Goal: Navigation & Orientation: Understand site structure

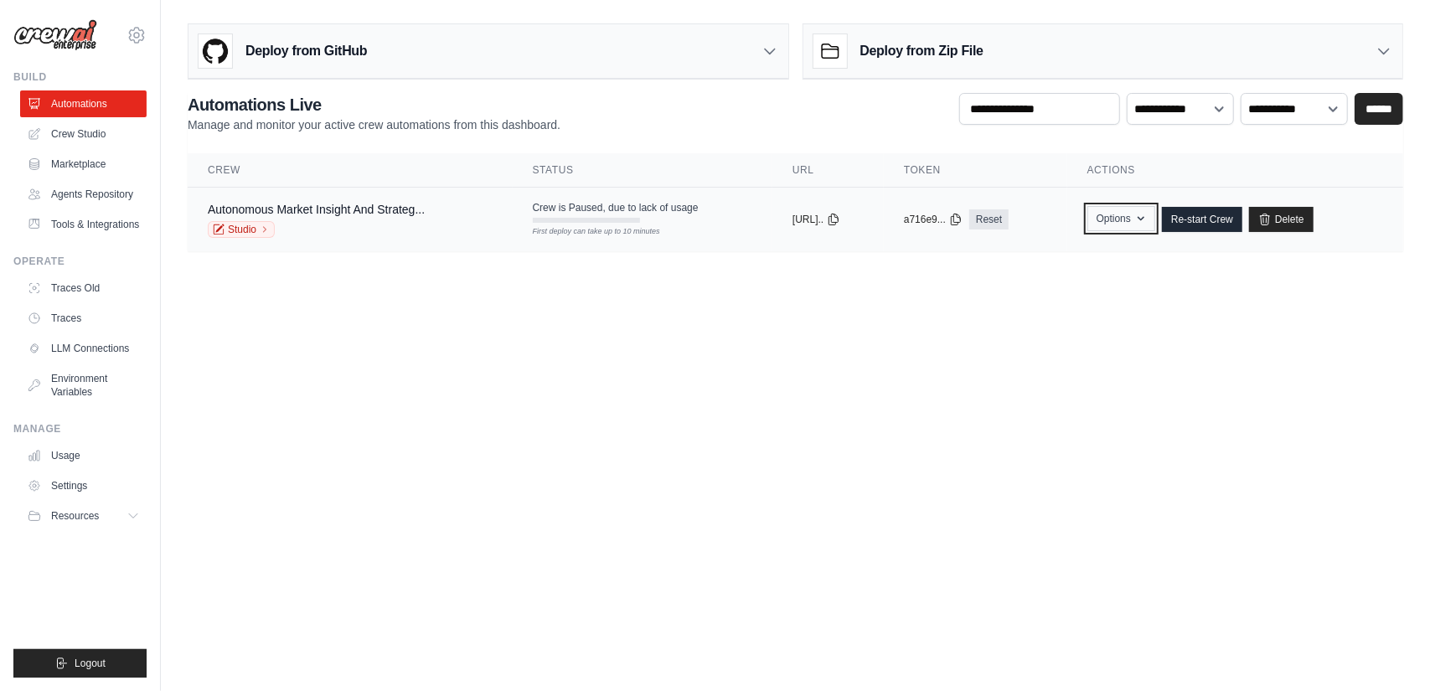
click at [1148, 220] on icon "button" at bounding box center [1141, 218] width 13 height 13
drag, startPoint x: 1163, startPoint y: 220, endPoint x: 610, endPoint y: 405, distance: 583.2
click at [610, 405] on body "[EMAIL_ADDRESS][DOMAIN_NAME] Settings Build Automations" at bounding box center [715, 345] width 1430 height 691
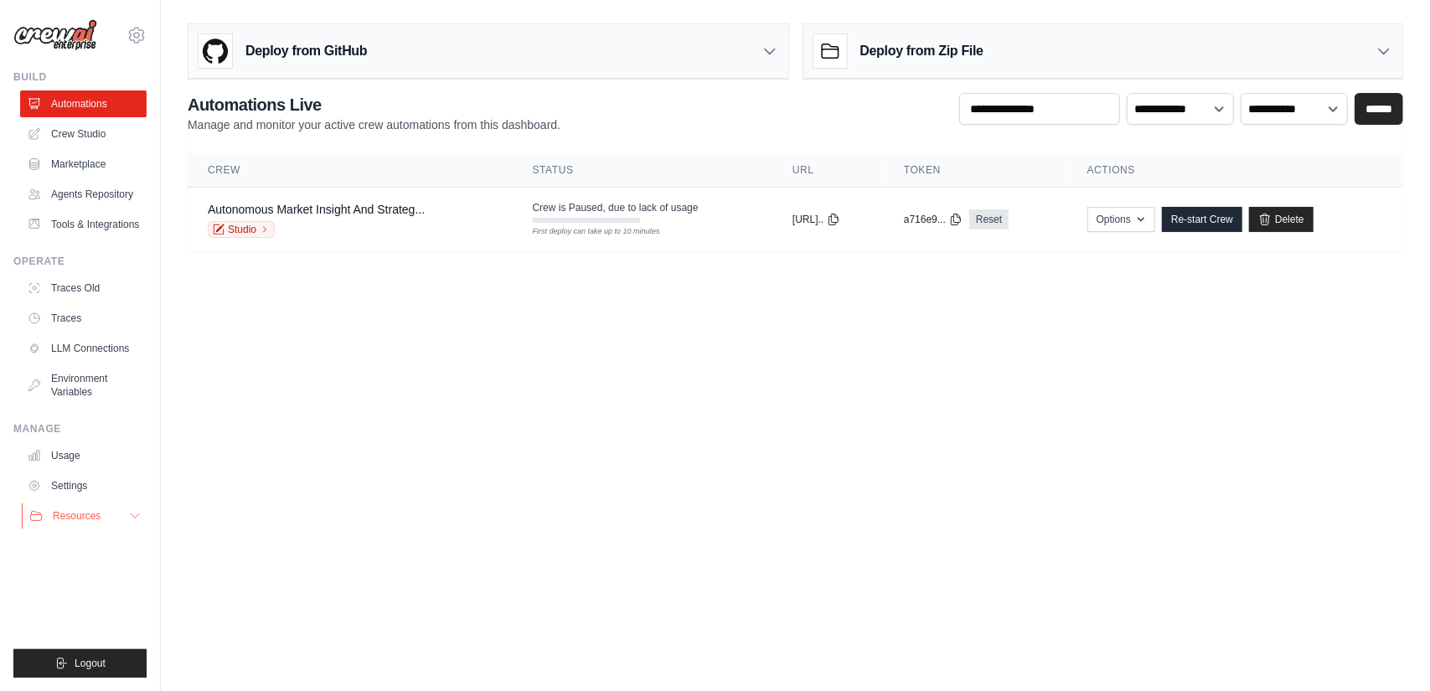
click at [85, 516] on span "Resources" at bounding box center [77, 515] width 48 height 13
drag, startPoint x: 127, startPoint y: 514, endPoint x: 250, endPoint y: 589, distance: 143.7
click at [250, 589] on body "[EMAIL_ADDRESS][DOMAIN_NAME] Settings Build Automations" at bounding box center [715, 345] width 1430 height 691
click at [75, 484] on link "Settings" at bounding box center [85, 486] width 127 height 27
click at [66, 453] on link "Usage" at bounding box center [85, 455] width 127 height 27
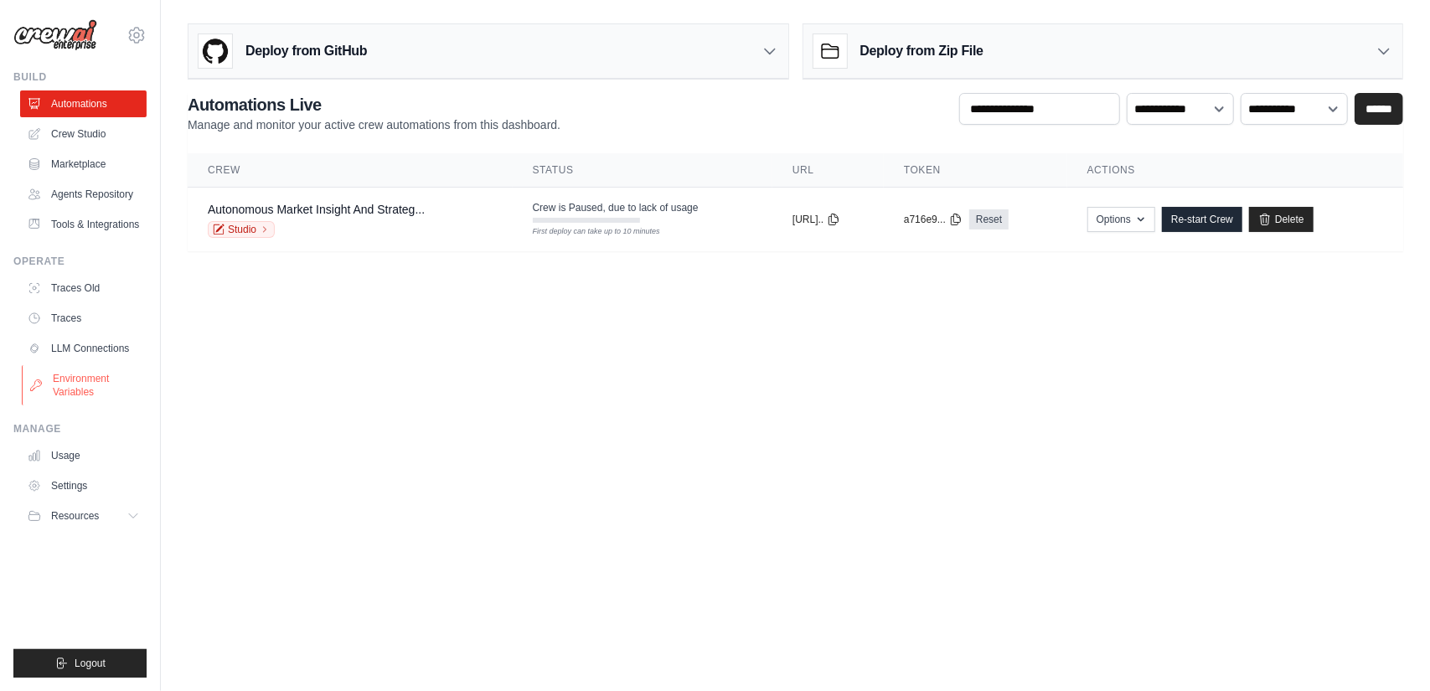
click at [70, 390] on link "Environment Variables" at bounding box center [85, 385] width 127 height 40
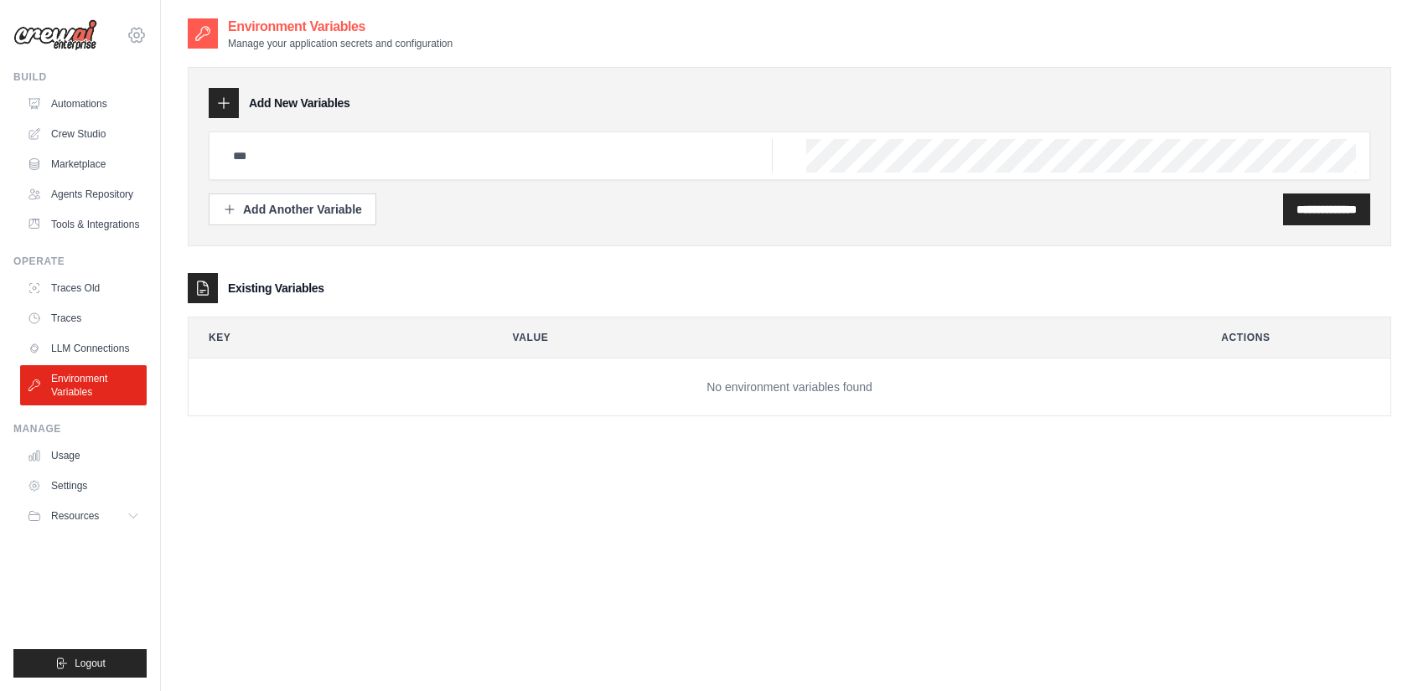
click at [137, 34] on icon at bounding box center [137, 35] width 20 height 20
click at [133, 37] on icon at bounding box center [137, 35] width 20 height 20
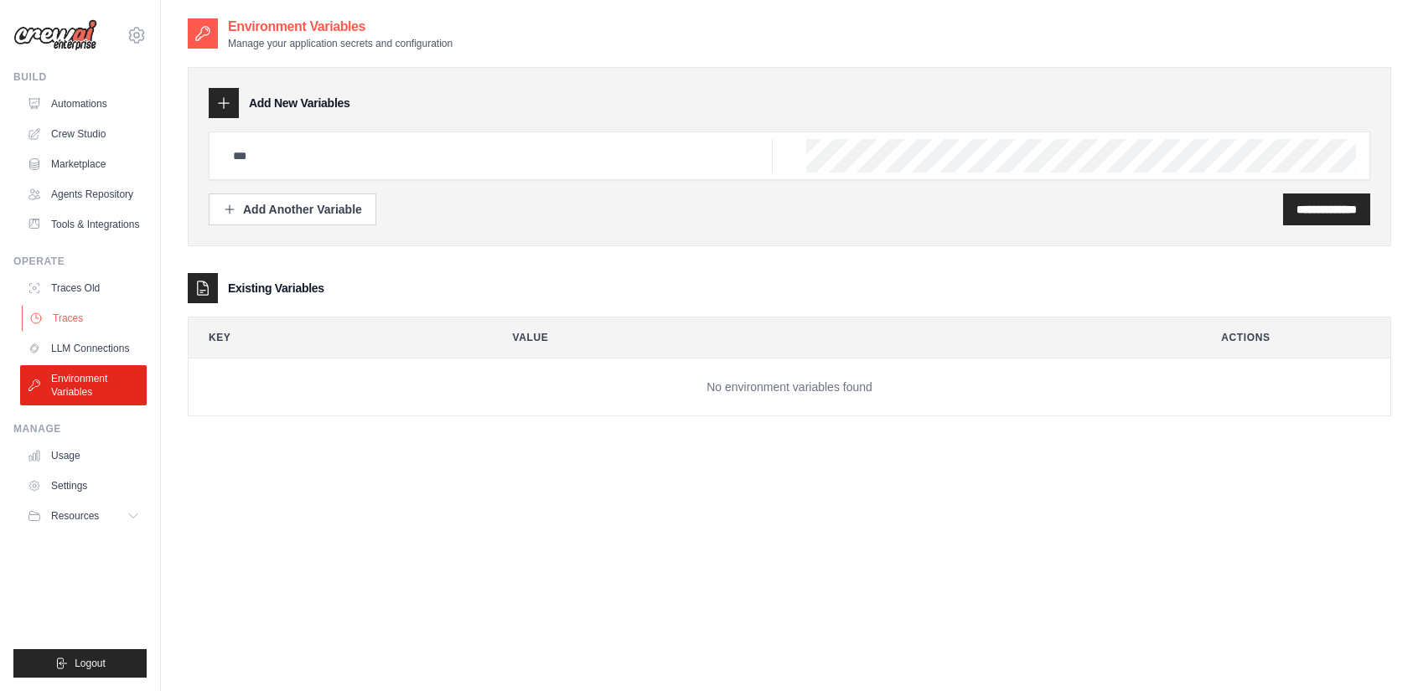
click at [72, 317] on link "Traces" at bounding box center [85, 318] width 127 height 27
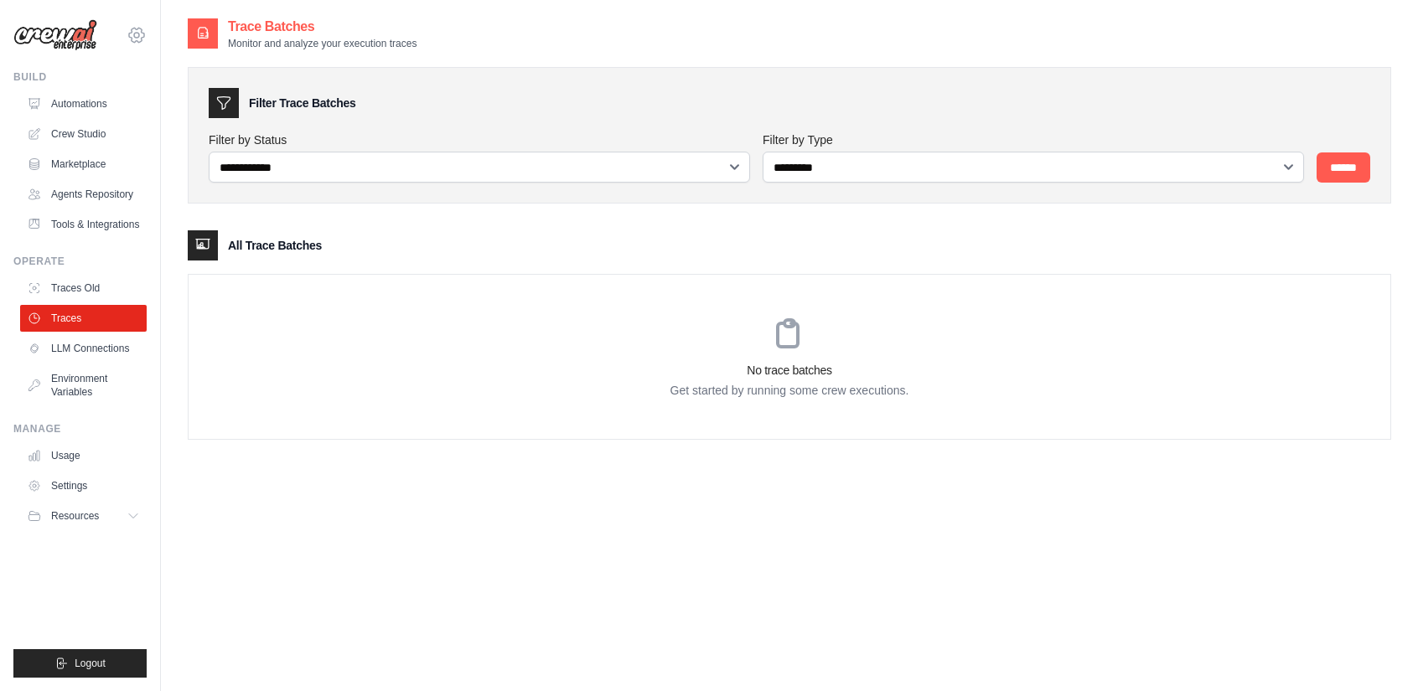
click at [137, 35] on icon at bounding box center [137, 35] width 20 height 20
click at [163, 111] on span "Settings" at bounding box center [209, 104] width 132 height 17
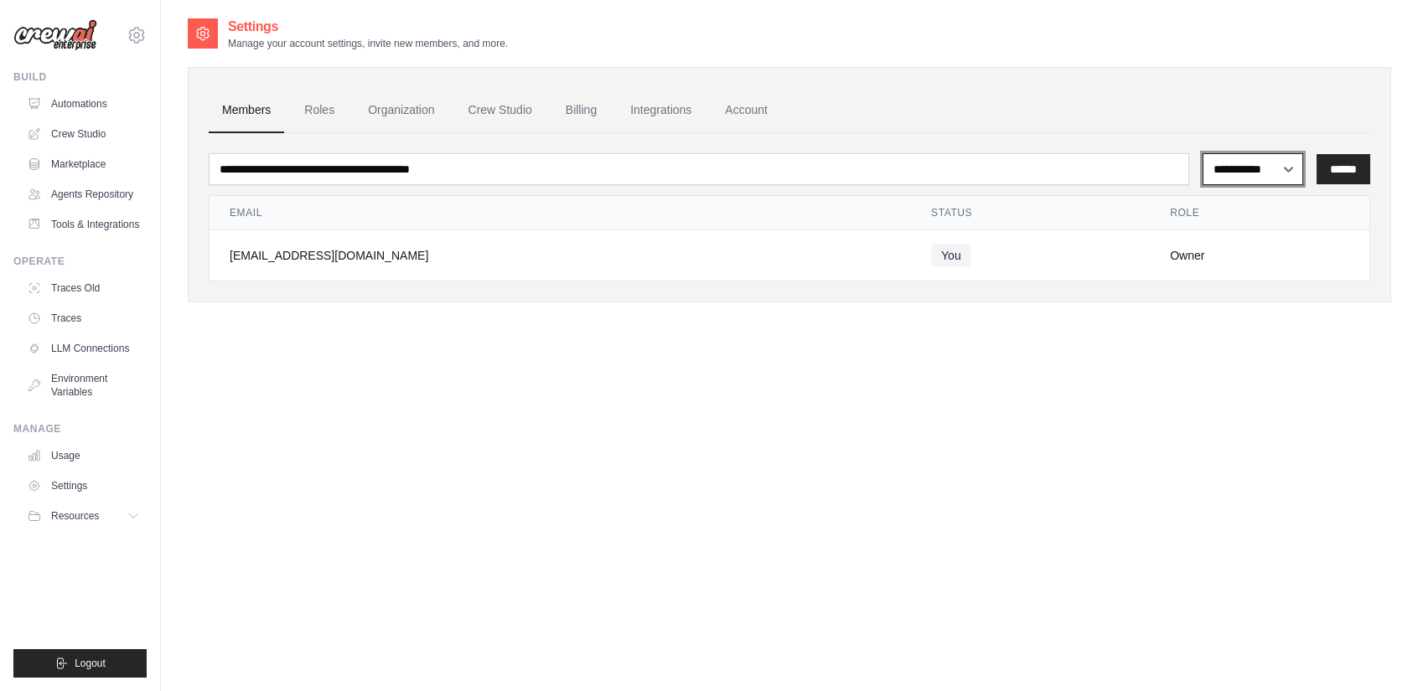
click at [1243, 168] on select "**********" at bounding box center [1252, 168] width 101 height 31
click at [1109, 370] on div "**********" at bounding box center [789, 362] width 1203 height 691
click at [312, 103] on link "Roles" at bounding box center [319, 110] width 57 height 45
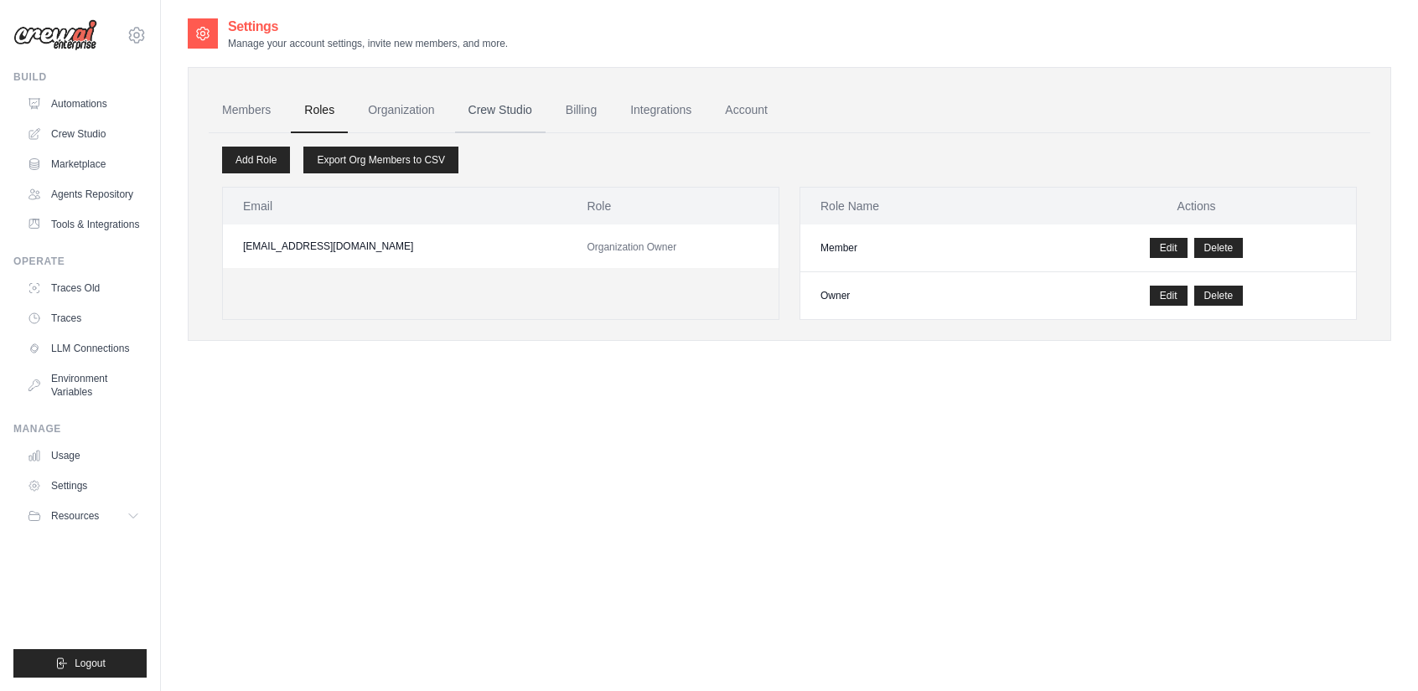
click at [527, 109] on link "Crew Studio" at bounding box center [500, 110] width 90 height 45
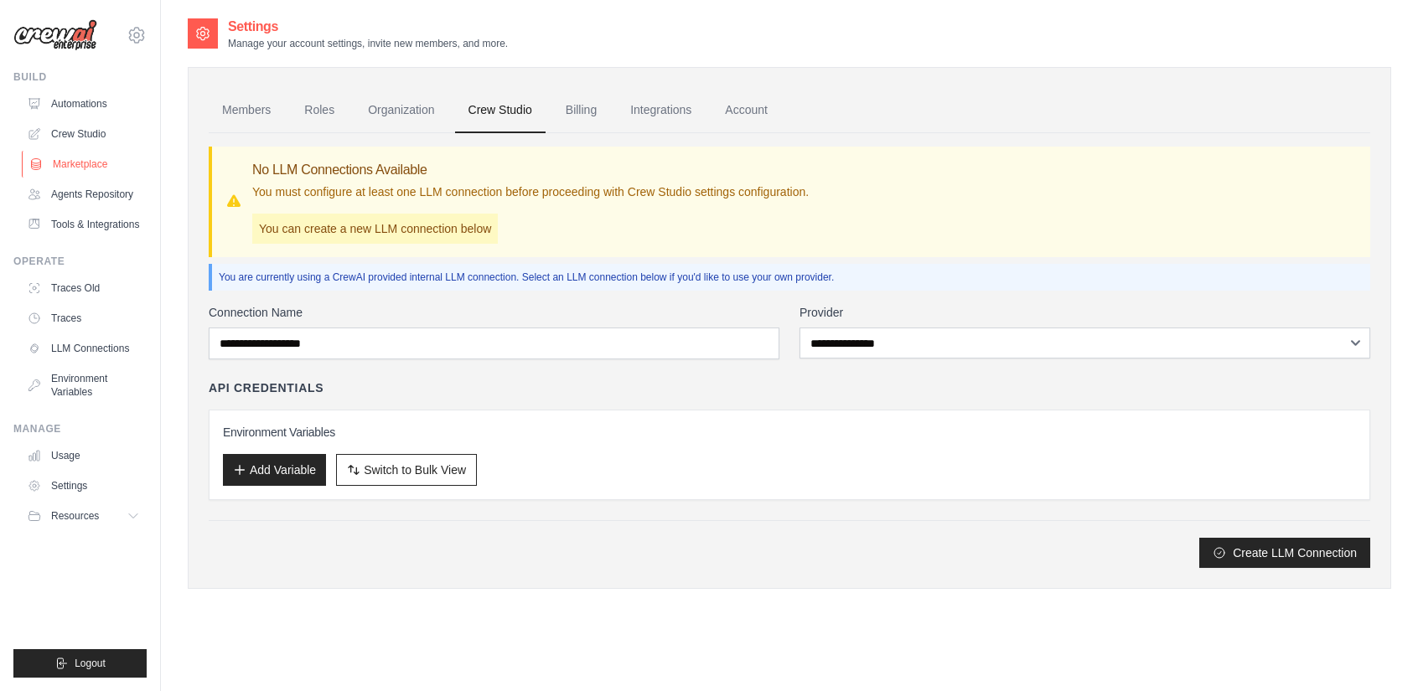
click at [78, 165] on link "Marketplace" at bounding box center [85, 164] width 127 height 27
click at [264, 113] on link "Members" at bounding box center [246, 110] width 75 height 45
click at [308, 106] on link "Roles" at bounding box center [319, 110] width 57 height 45
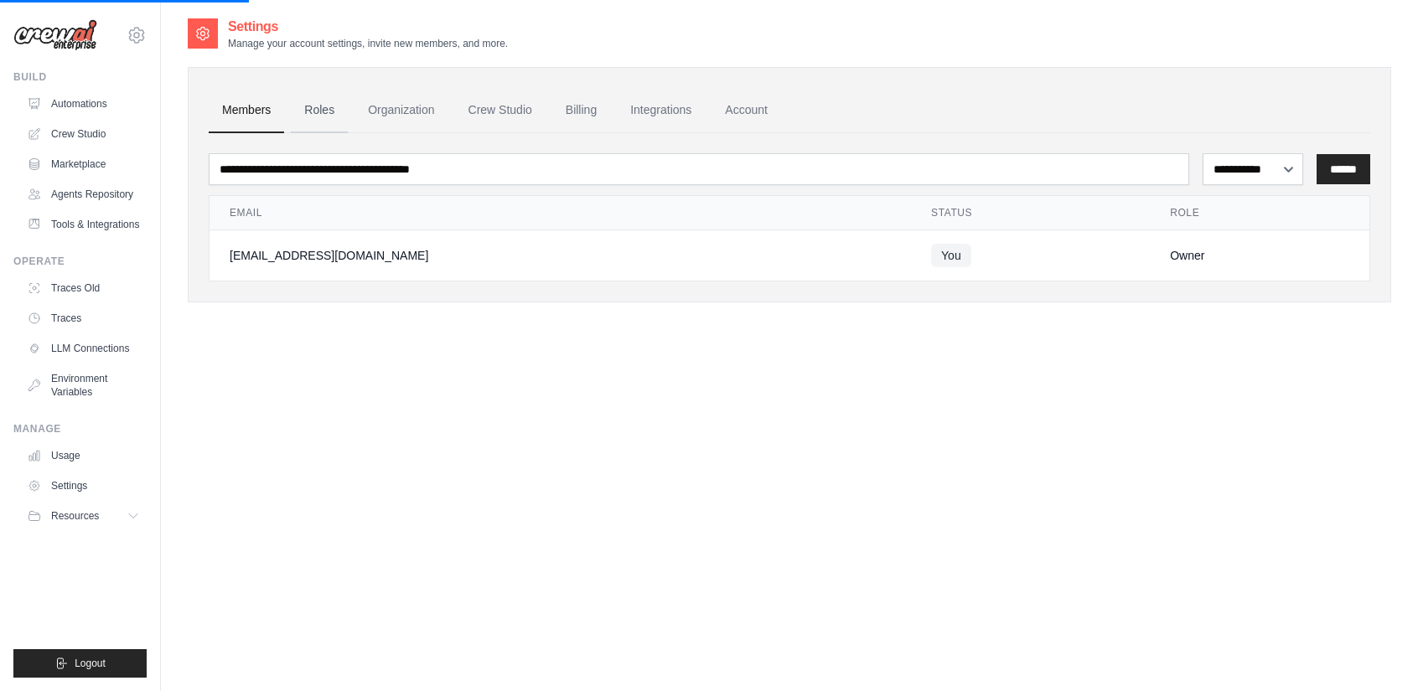
click at [319, 115] on link "Roles" at bounding box center [319, 110] width 57 height 45
